Goal: Task Accomplishment & Management: Manage account settings

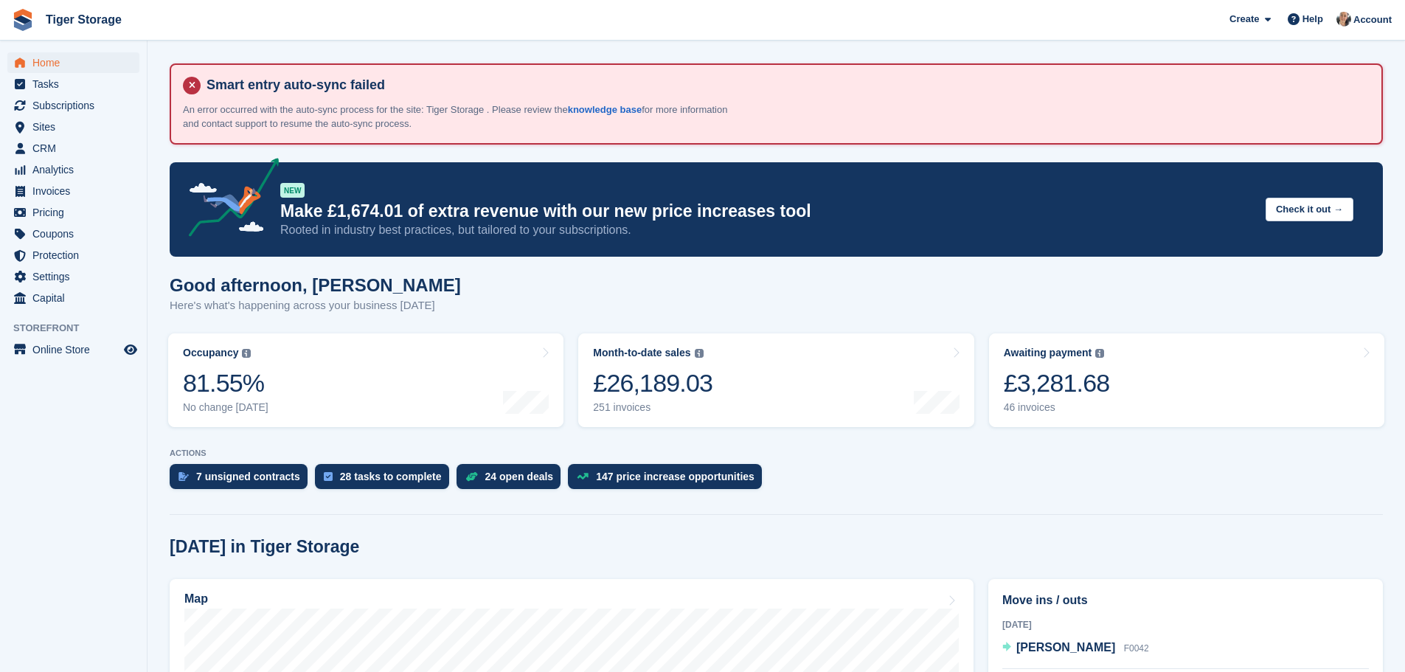
click at [114, 26] on link "Tiger Storage" at bounding box center [84, 19] width 88 height 24
click at [1351, 22] on div at bounding box center [1344, 22] width 15 height 20
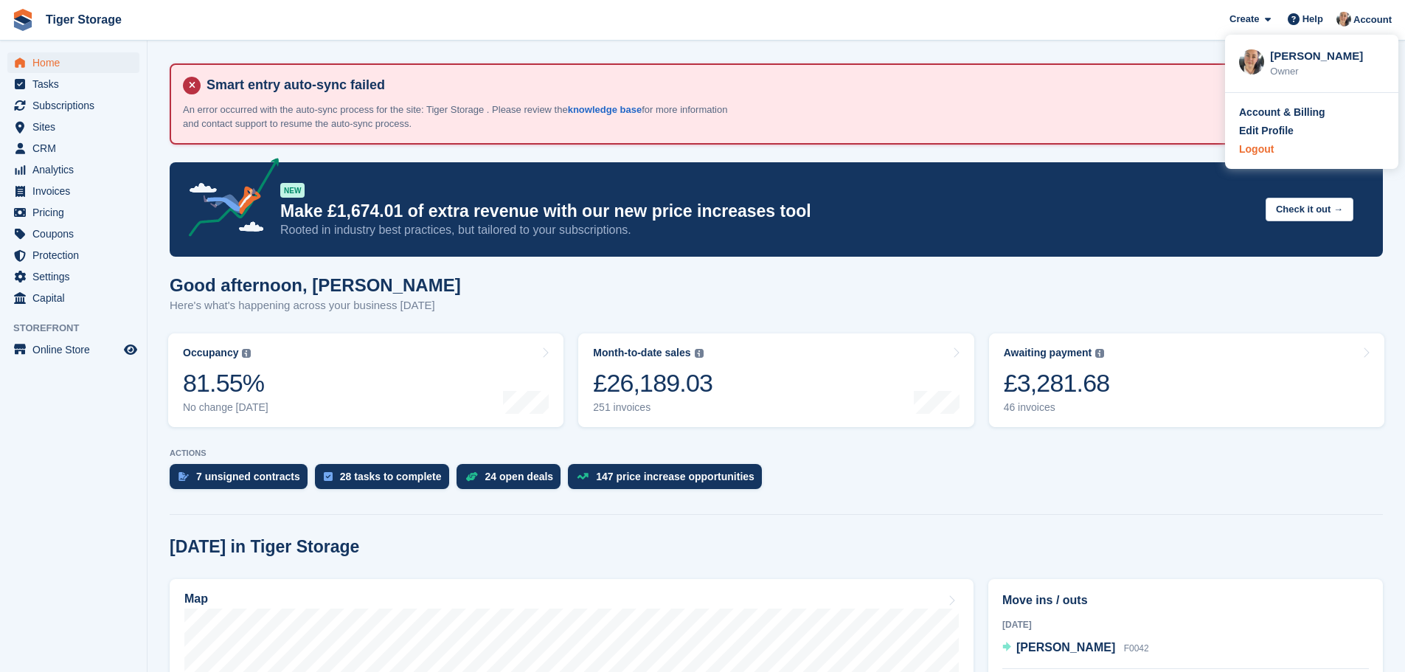
click at [1256, 153] on div "Logout" at bounding box center [1256, 149] width 35 height 15
